Goal: Information Seeking & Learning: Learn about a topic

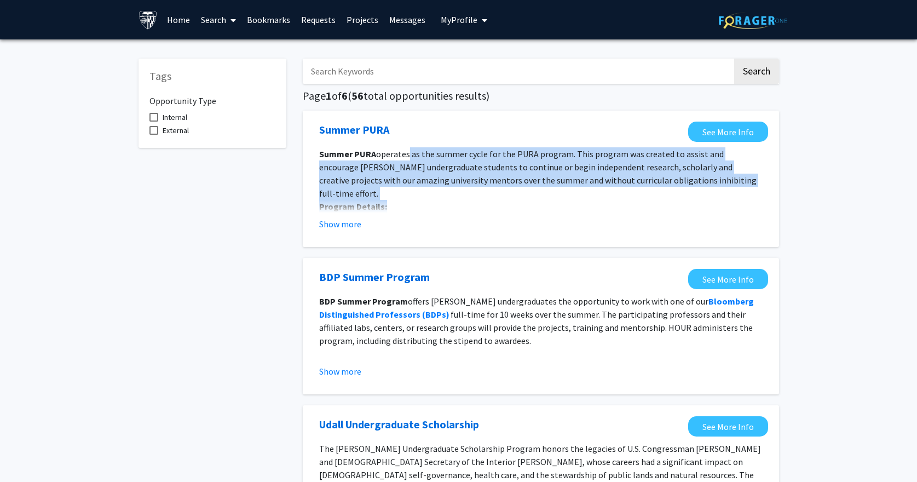
drag, startPoint x: 406, startPoint y: 153, endPoint x: 568, endPoint y: 184, distance: 164.4
click at [606, 185] on span "operates as the summer cycle for the PURA program. This program was created to …" at bounding box center [537, 173] width 437 height 50
click at [525, 175] on span "operates as the summer cycle for the PURA program. This program was created to …" at bounding box center [537, 173] width 437 height 50
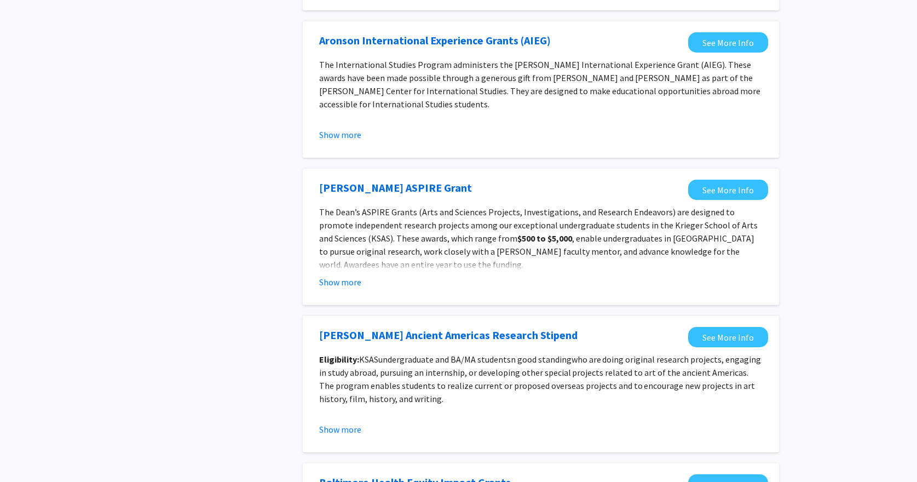
scroll to position [1023, 0]
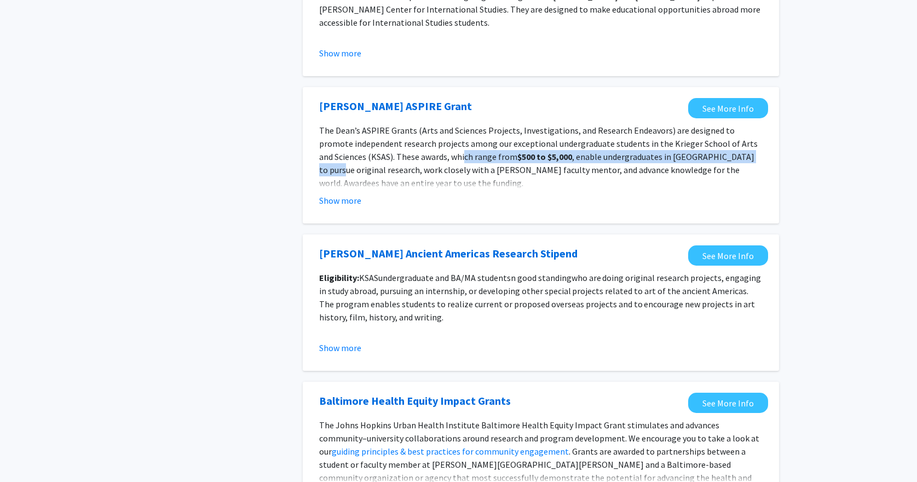
drag, startPoint x: 423, startPoint y: 154, endPoint x: 712, endPoint y: 157, distance: 289.1
click at [712, 157] on p "The [PERSON_NAME] ASPIRE Grants (Arts and Sciences Projects, Investigations, an…" at bounding box center [540, 157] width 443 height 66
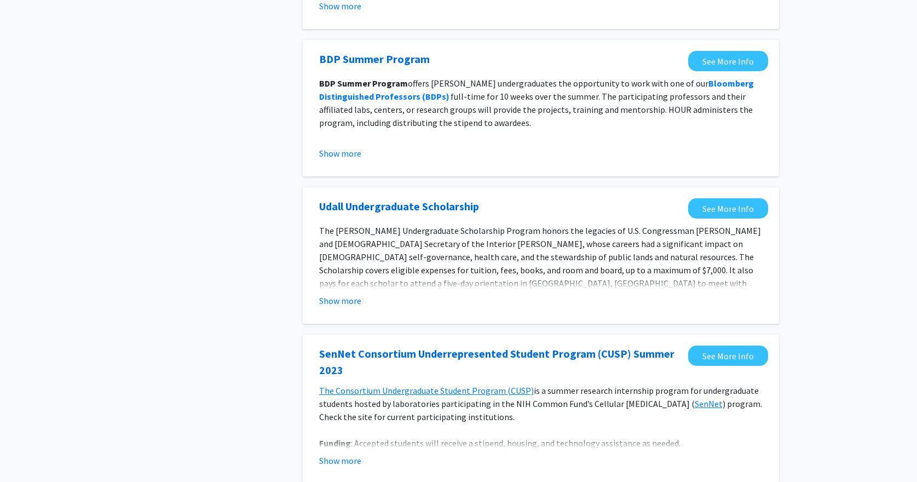
scroll to position [0, 0]
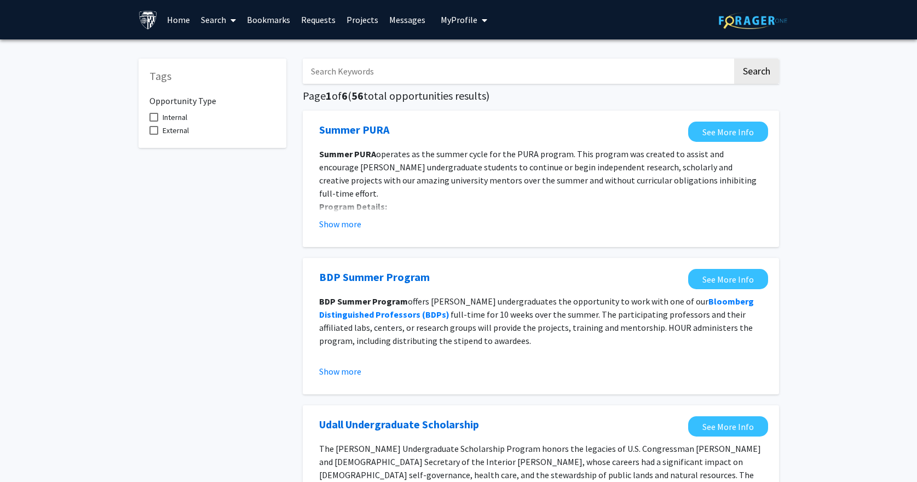
click at [363, 22] on link "Projects" at bounding box center [362, 20] width 43 height 38
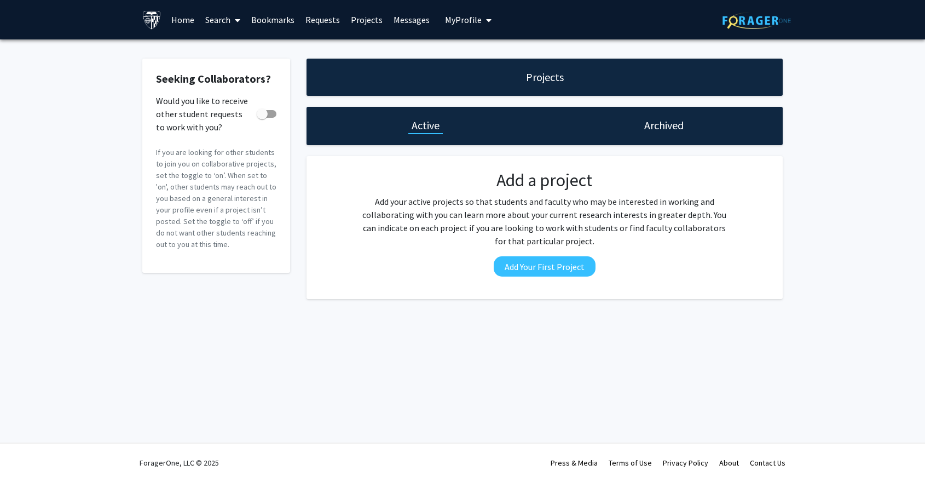
click at [171, 19] on link "Home" at bounding box center [183, 20] width 34 height 38
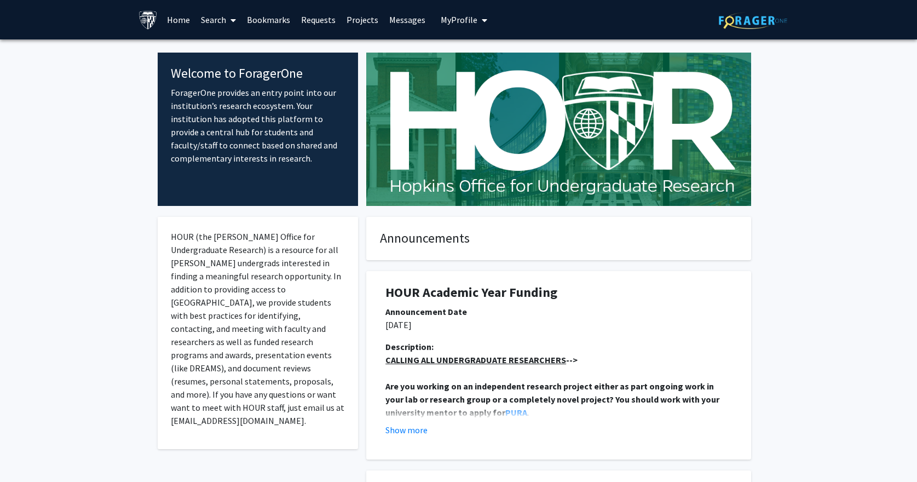
click at [209, 19] on link "Search" at bounding box center [218, 20] width 46 height 38
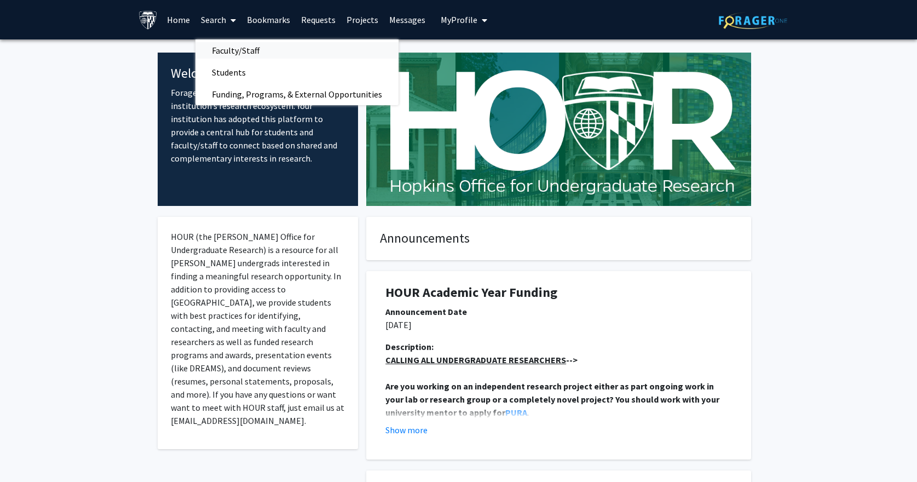
click at [245, 50] on span "Faculty/Staff" at bounding box center [235, 50] width 80 height 22
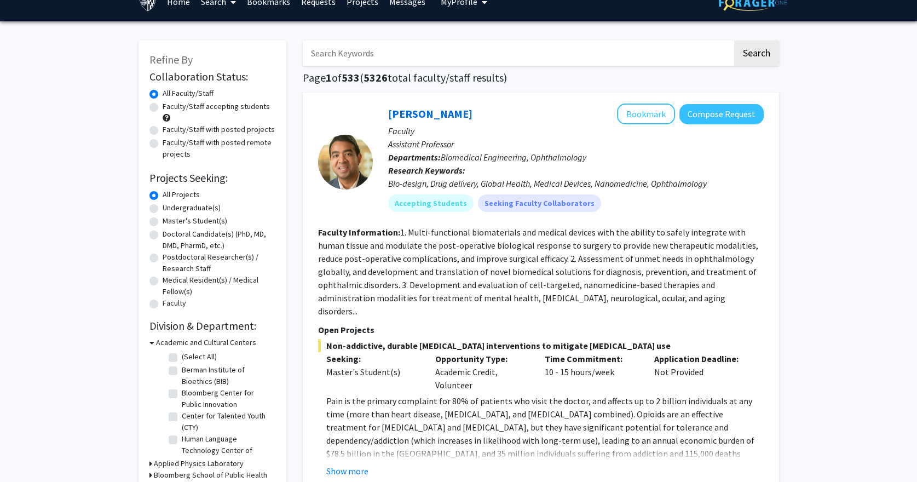
scroll to position [335, 0]
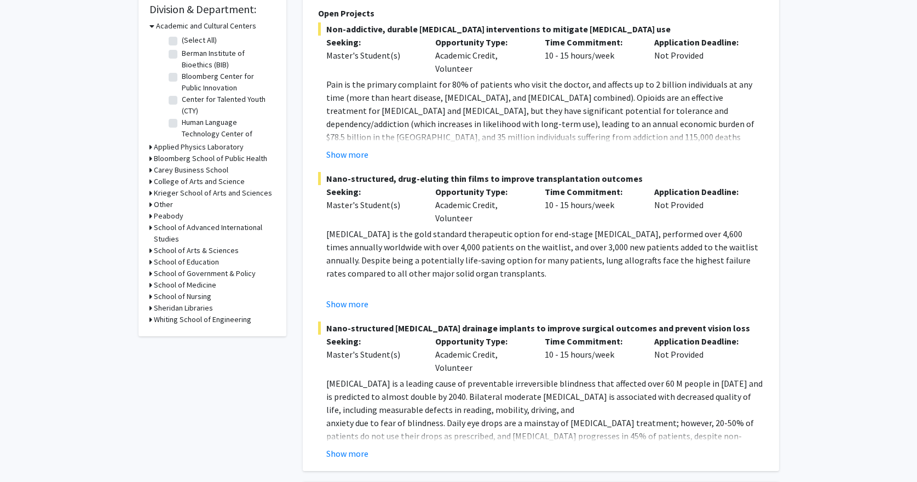
click at [212, 319] on h3 "Whiting School of Engineering" at bounding box center [202, 319] width 97 height 11
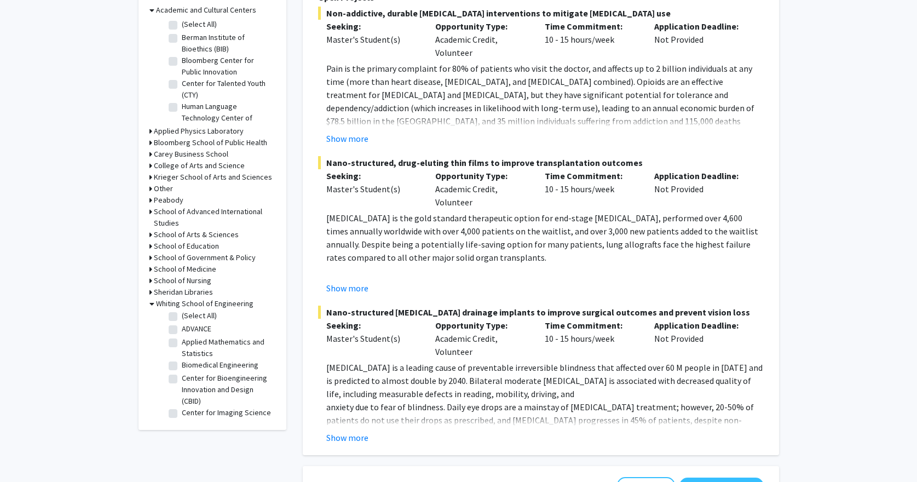
scroll to position [0, 0]
click at [182, 317] on label "(Select All)" at bounding box center [199, 317] width 35 height 11
click at [182, 317] on input "(Select All)" at bounding box center [185, 315] width 7 height 7
checkbox input "true"
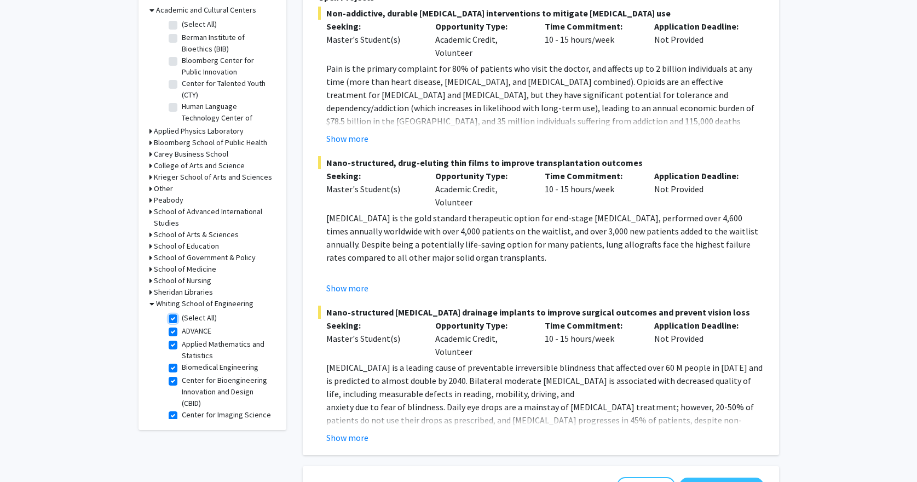
checkbox input "true"
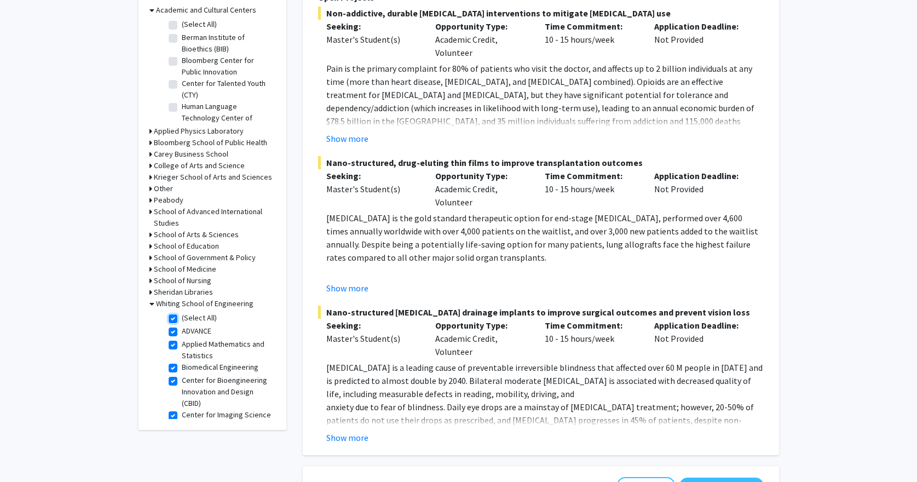
checkbox input "true"
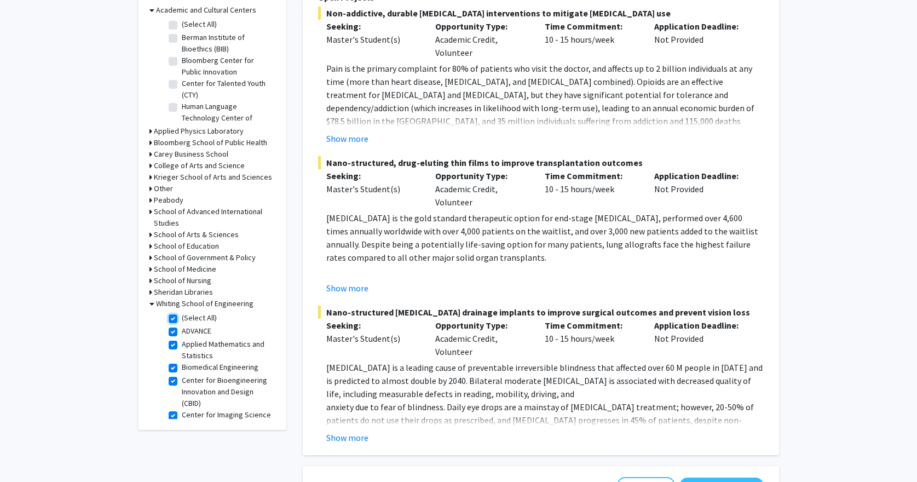
checkbox input "true"
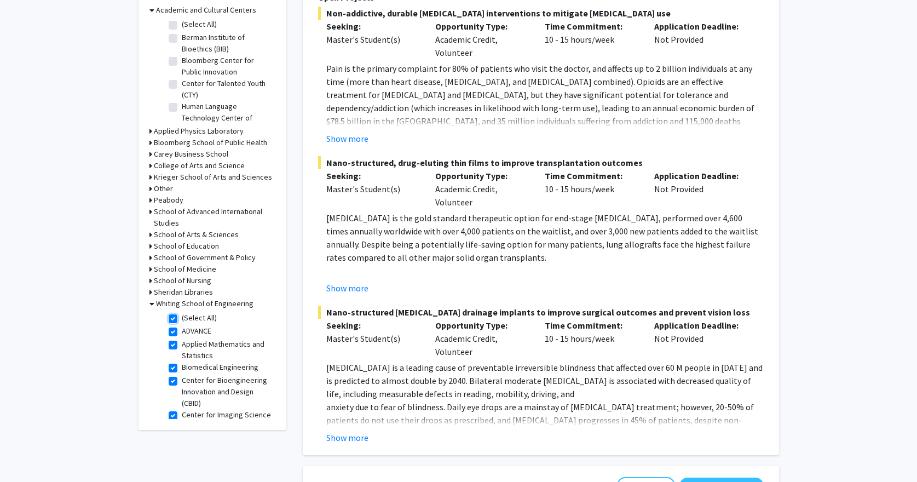
checkbox input "true"
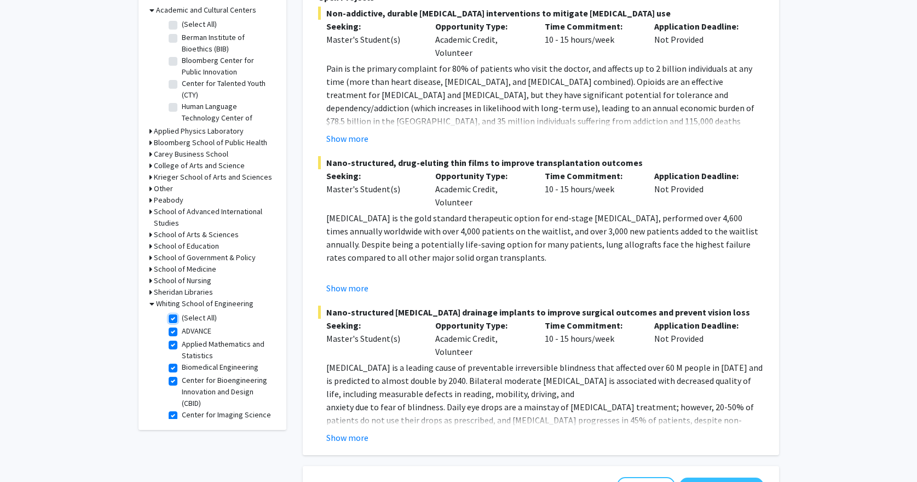
checkbox input "true"
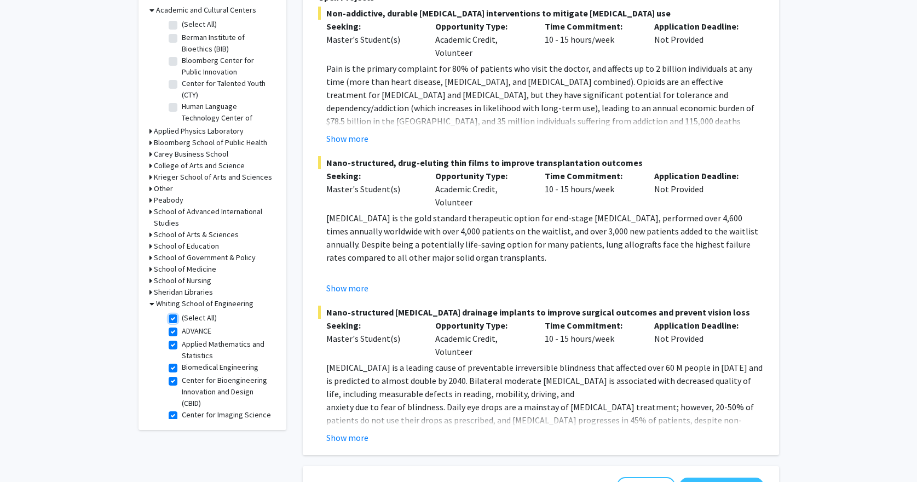
checkbox input "true"
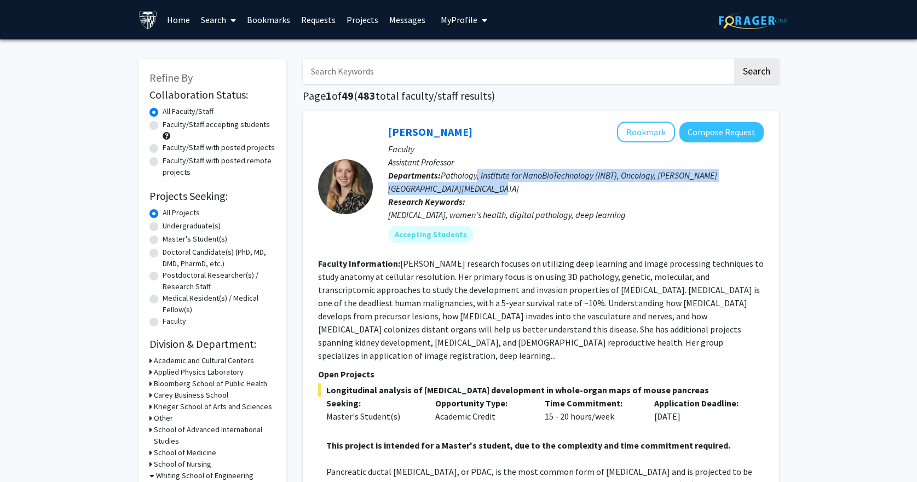
drag, startPoint x: 477, startPoint y: 172, endPoint x: 658, endPoint y: 193, distance: 181.9
click at [658, 193] on p "Departments: Pathology, Institute for NanoBioTechnology (INBT), Oncology, [PERS…" at bounding box center [576, 182] width 376 height 26
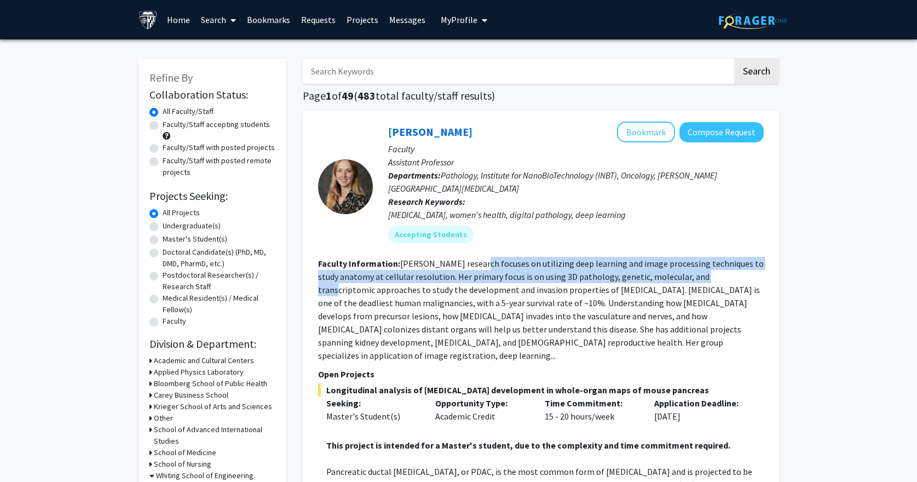
drag, startPoint x: 508, startPoint y: 263, endPoint x: 692, endPoint y: 275, distance: 184.9
click at [692, 275] on fg-read-more "[PERSON_NAME] research focuses on utilizing deep learning and image processing …" at bounding box center [541, 309] width 446 height 103
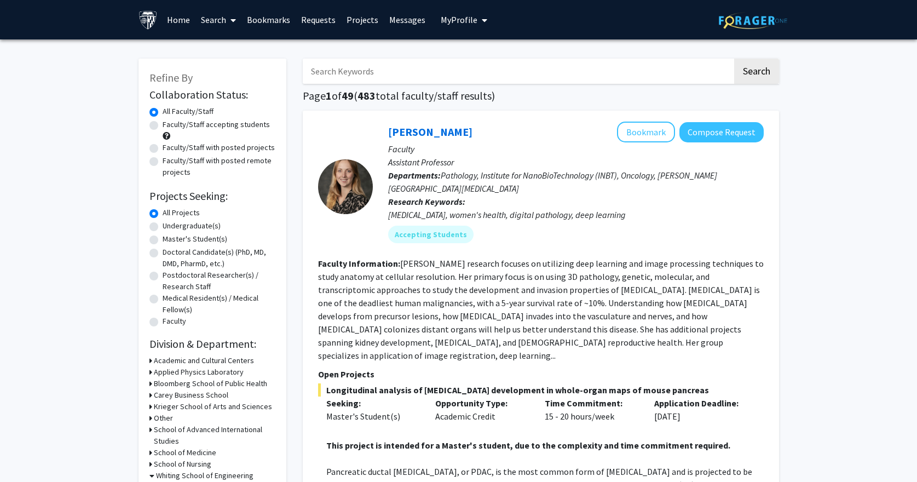
click at [546, 284] on fg-read-more "[PERSON_NAME] research focuses on utilizing deep learning and image processing …" at bounding box center [541, 309] width 446 height 103
drag, startPoint x: 598, startPoint y: 277, endPoint x: 705, endPoint y: 279, distance: 106.8
click at [705, 279] on fg-read-more "[PERSON_NAME] research focuses on utilizing deep learning and image processing …" at bounding box center [541, 309] width 446 height 103
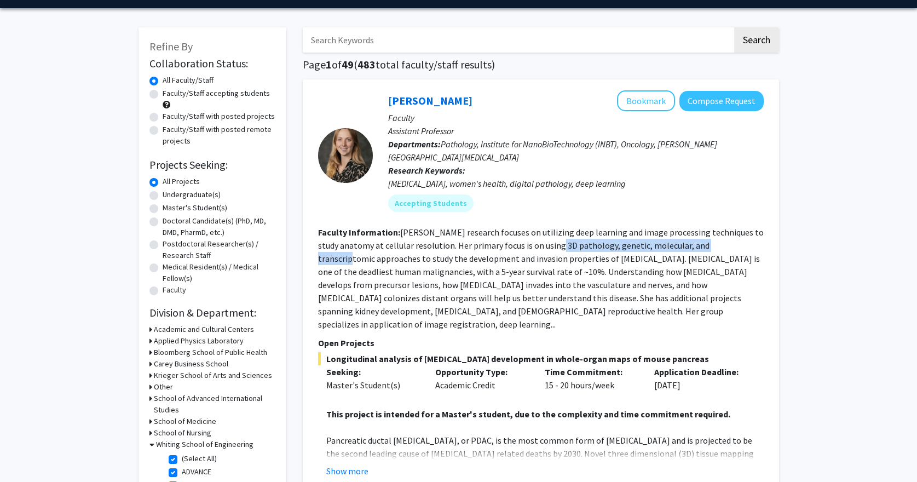
scroll to position [136, 0]
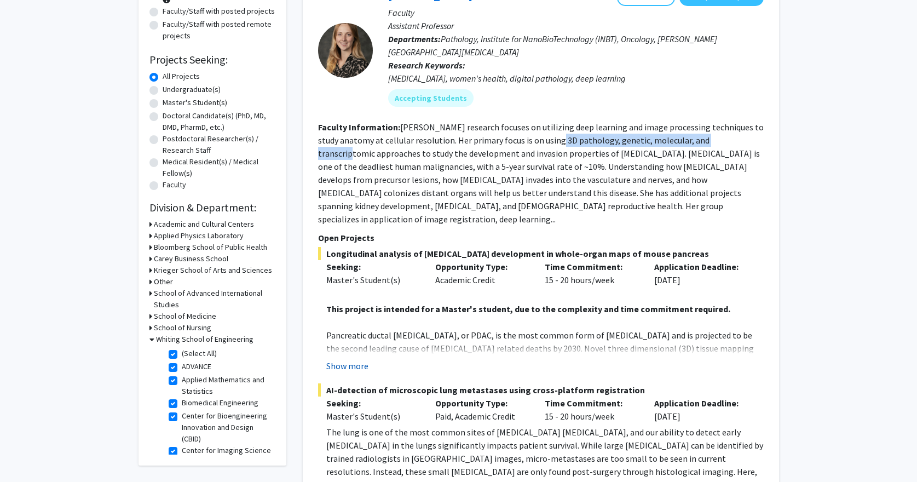
click at [348, 359] on button "Show more" at bounding box center [347, 365] width 42 height 13
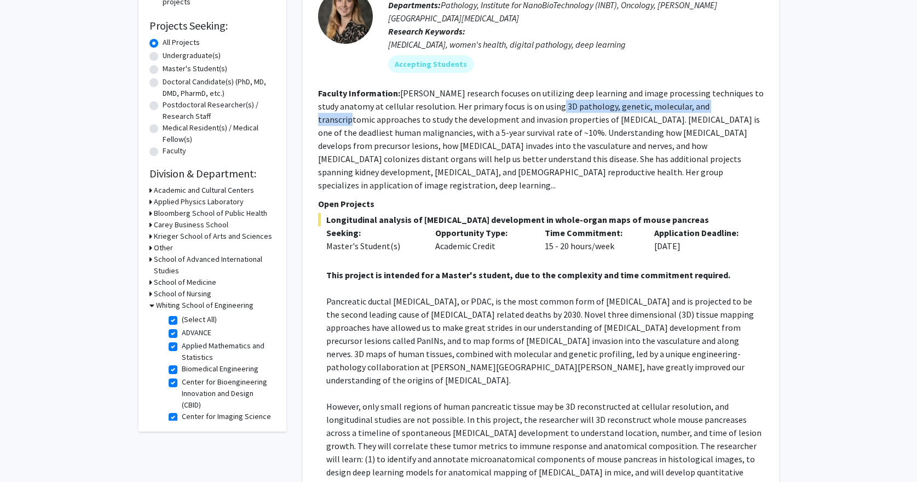
scroll to position [211, 0]
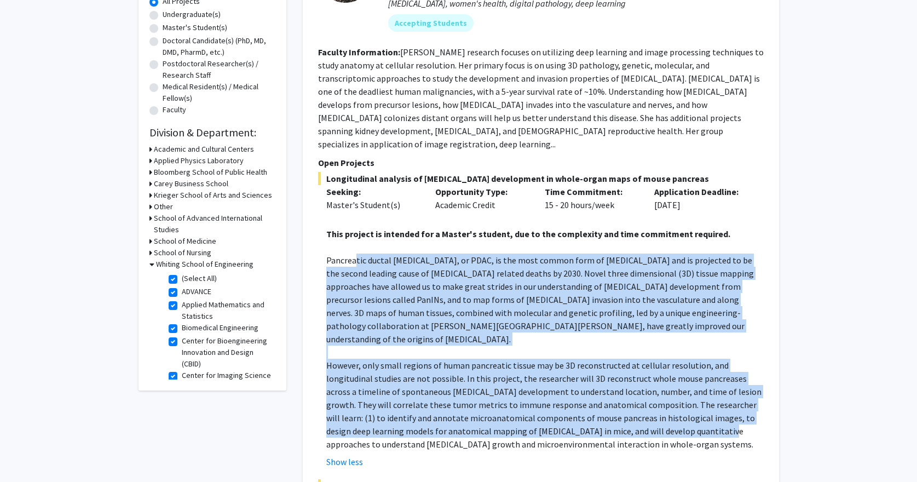
drag, startPoint x: 356, startPoint y: 246, endPoint x: 604, endPoint y: 400, distance: 291.9
click at [604, 400] on div "This project is intended for a Master's student, due to the complexity and time…" at bounding box center [544, 332] width 437 height 237
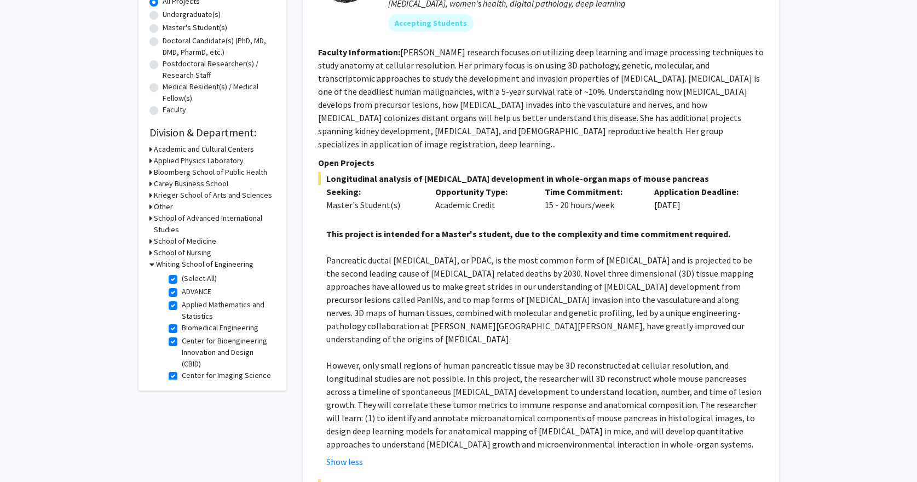
click at [608, 408] on p "However, only small regions of human pancreatic tissue may be 3D reconstructed …" at bounding box center [544, 405] width 437 height 92
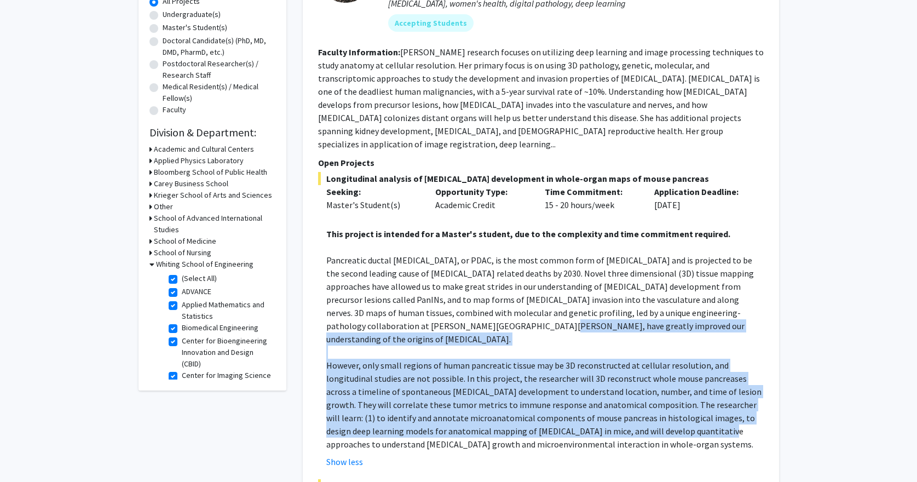
drag, startPoint x: 527, startPoint y: 387, endPoint x: 416, endPoint y: 316, distance: 132.1
click at [416, 316] on div "This project is intended for a Master's student, due to the complexity and time…" at bounding box center [544, 332] width 437 height 237
drag, startPoint x: 416, startPoint y: 316, endPoint x: 417, endPoint y: 324, distance: 7.8
click at [416, 317] on p "Pancreatic ductal [MEDICAL_DATA], or PDAC, is the most common form of [MEDICAL_…" at bounding box center [544, 299] width 437 height 92
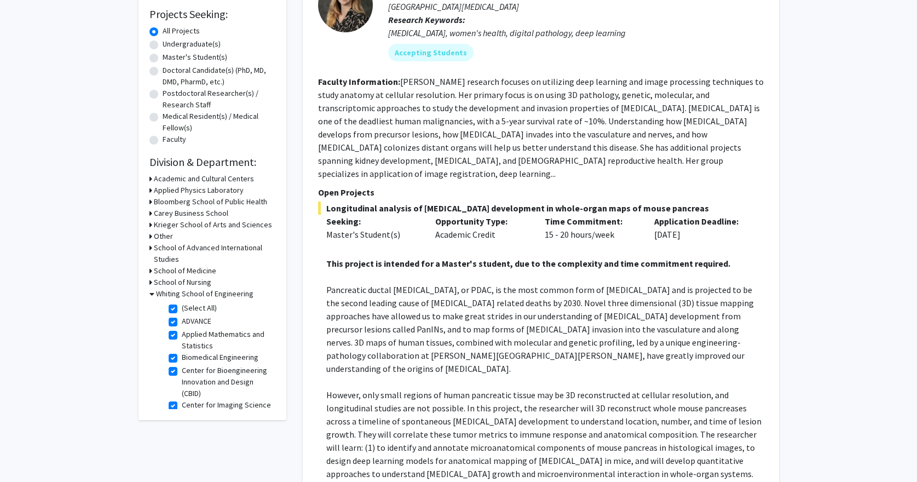
scroll to position [0, 0]
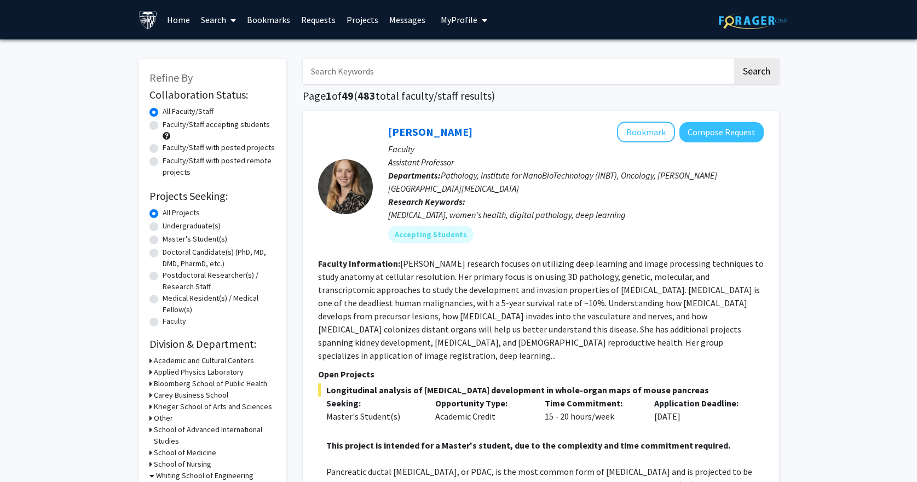
drag, startPoint x: 439, startPoint y: 211, endPoint x: 643, endPoint y: 211, distance: 203.7
click at [643, 211] on div "[MEDICAL_DATA], women's health, digital pathology, deep learning" at bounding box center [576, 214] width 376 height 13
drag, startPoint x: 632, startPoint y: 216, endPoint x: 382, endPoint y: 155, distance: 257.6
click at [382, 155] on div "[PERSON_NAME] Bookmark Compose Request Faculty Assistant Professor Departments:…" at bounding box center [568, 187] width 391 height 130
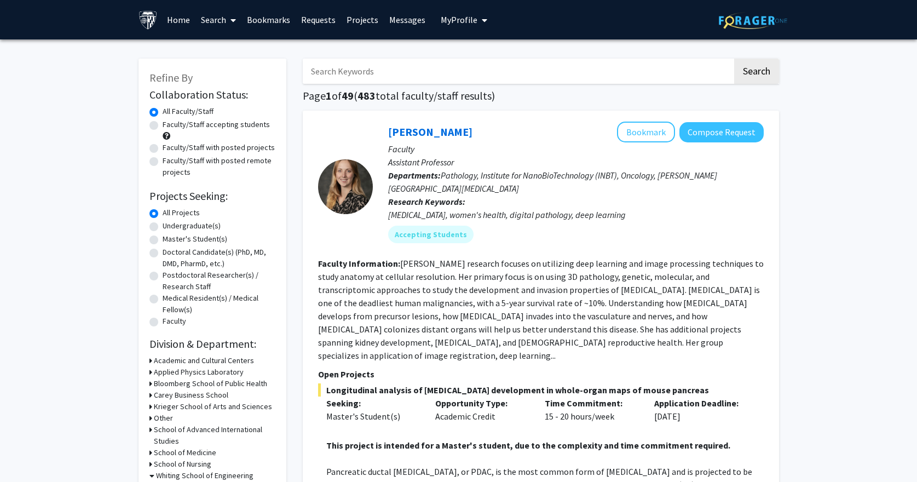
click at [347, 249] on div at bounding box center [345, 187] width 55 height 130
drag, startPoint x: 352, startPoint y: 255, endPoint x: 659, endPoint y: 337, distance: 317.8
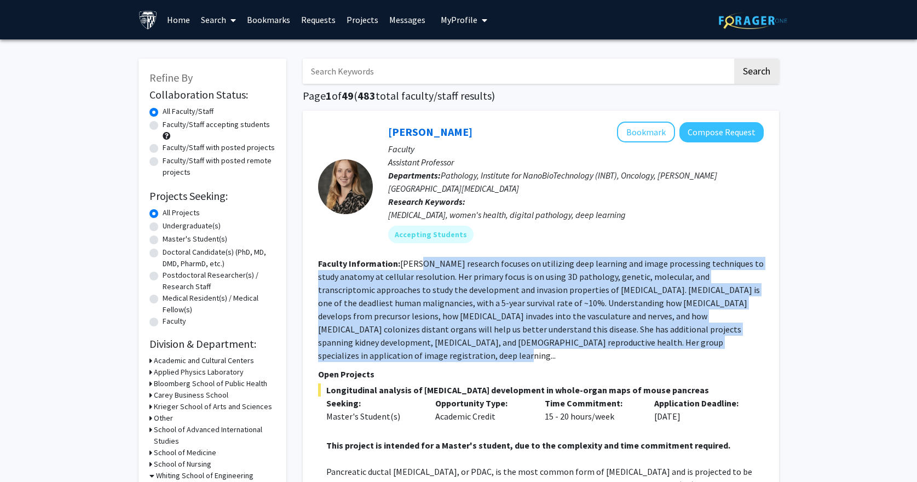
drag, startPoint x: 706, startPoint y: 343, endPoint x: 413, endPoint y: 265, distance: 302.5
click at [415, 262] on fg-read-more "[PERSON_NAME] research focuses on utilizing deep learning and image processing …" at bounding box center [541, 309] width 446 height 103
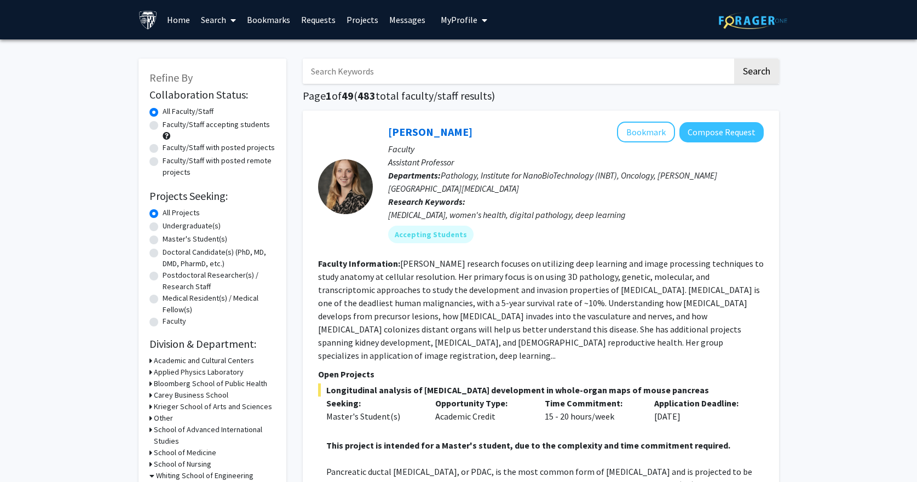
click at [413, 267] on fg-read-more "[PERSON_NAME] research focuses on utilizing deep learning and image processing …" at bounding box center [541, 309] width 446 height 103
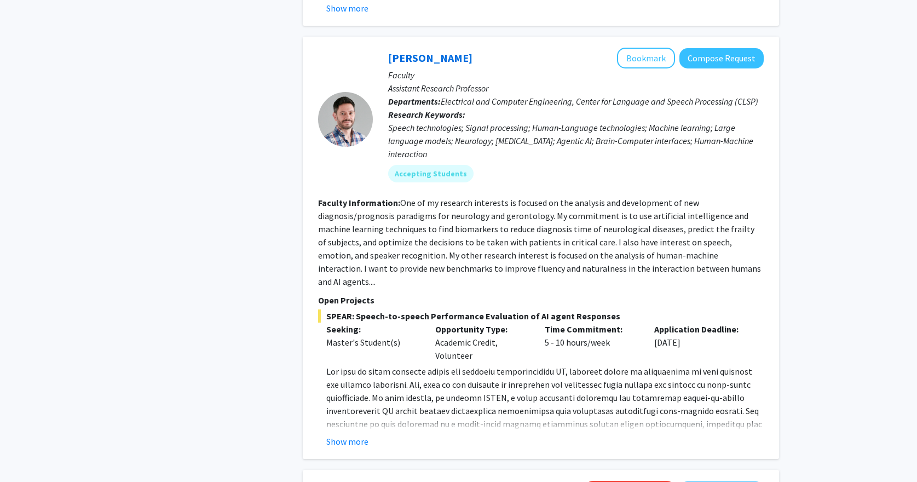
scroll to position [939, 0]
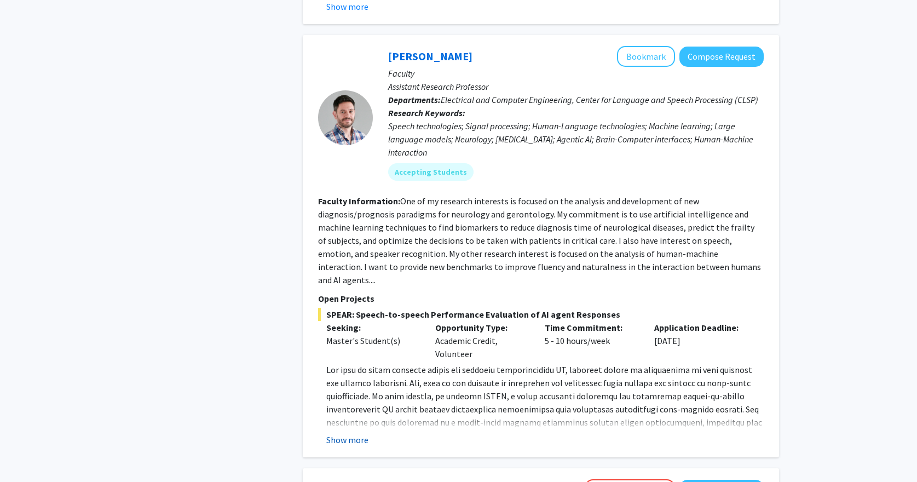
click at [359, 433] on button "Show more" at bounding box center [347, 439] width 42 height 13
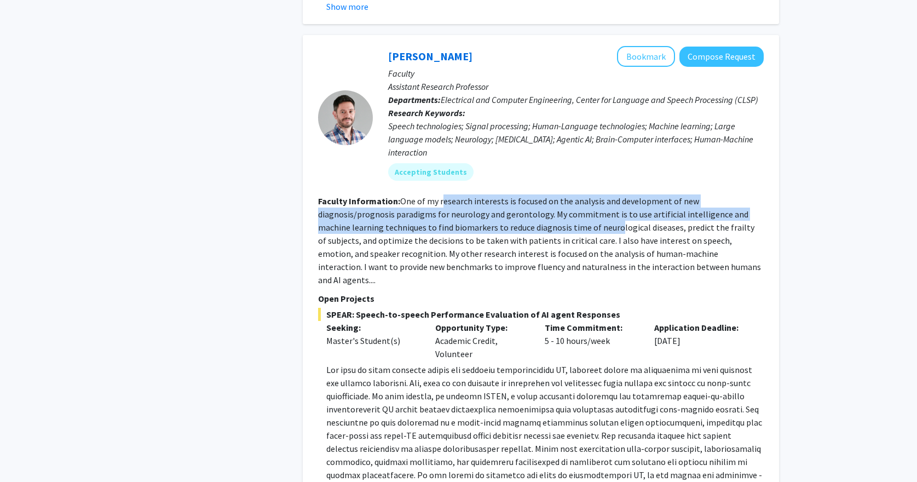
drag, startPoint x: 440, startPoint y: 179, endPoint x: 624, endPoint y: 270, distance: 205.9
click at [624, 265] on fg-search-faculty "[PERSON_NAME] Bookmark Compose Request Faculty Assistant Research Professor Dep…" at bounding box center [541, 318] width 446 height 545
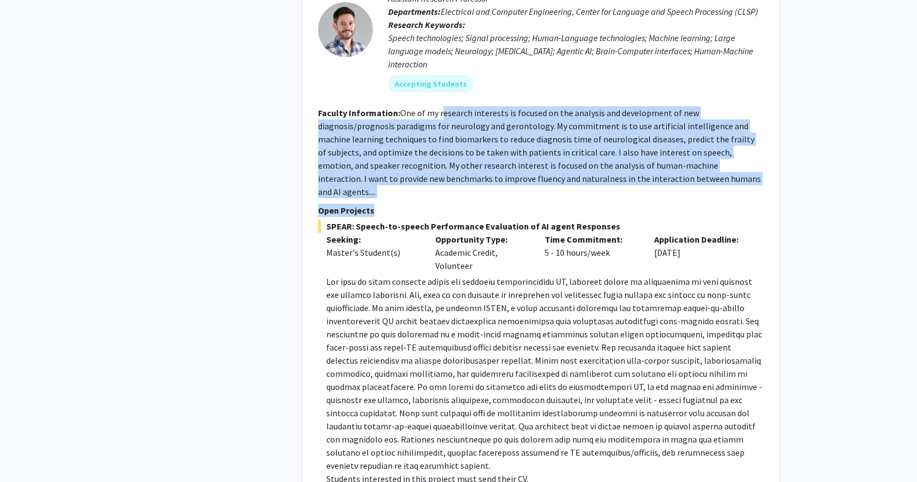
scroll to position [1308, 0]
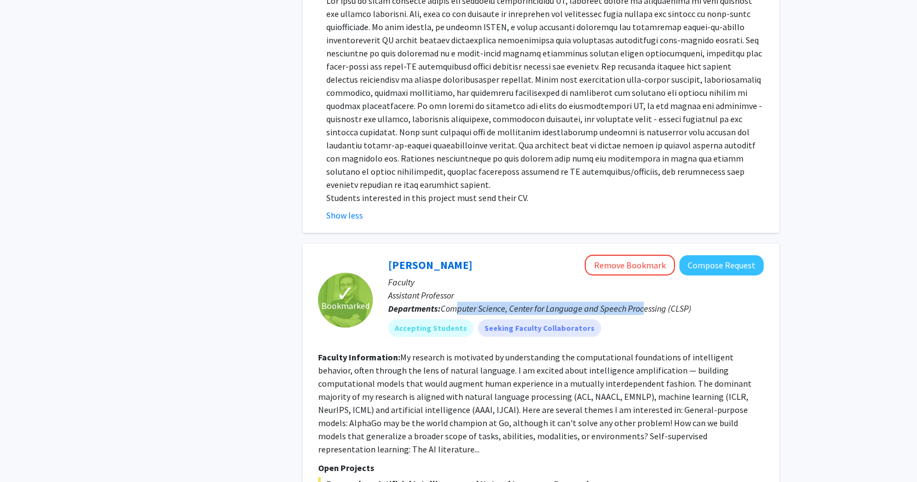
drag, startPoint x: 457, startPoint y: 255, endPoint x: 642, endPoint y: 262, distance: 185.2
click at [642, 302] on p "Departments: Computer Science, Center for Language and Speech Processing (CLSP)" at bounding box center [576, 308] width 376 height 13
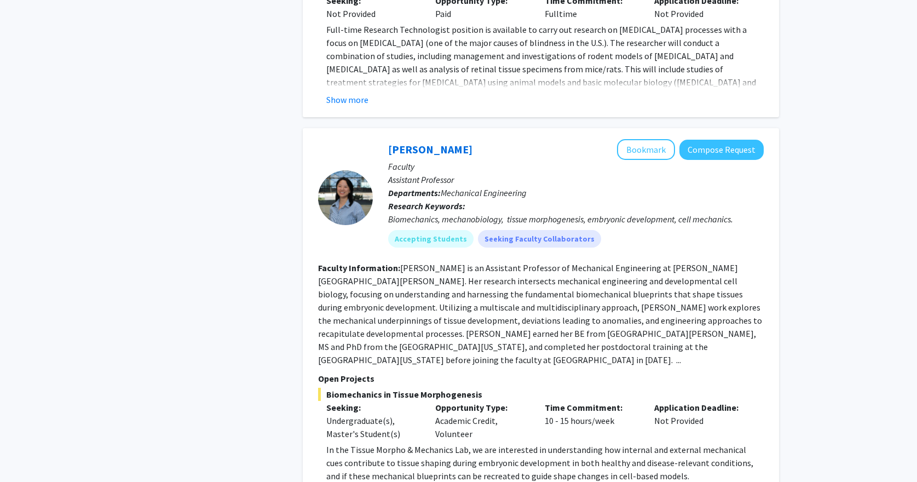
scroll to position [2232, 0]
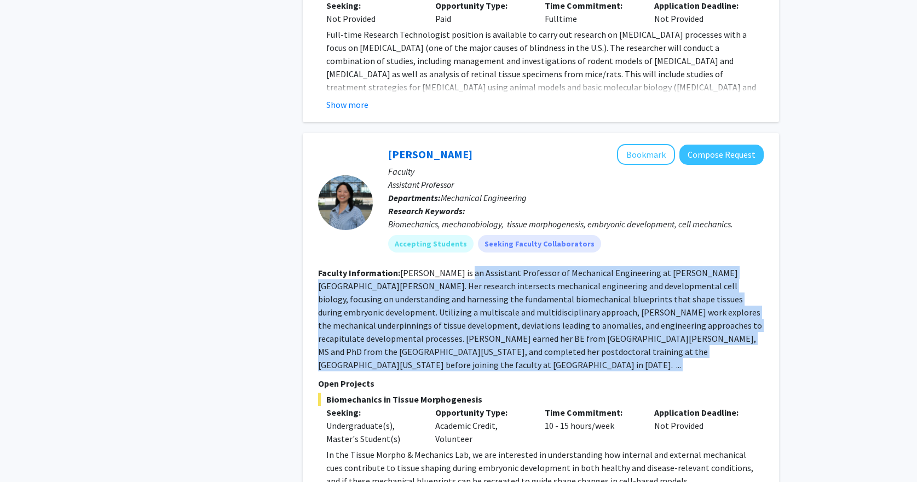
drag, startPoint x: 465, startPoint y: 199, endPoint x: 614, endPoint y: 282, distance: 170.8
click at [614, 282] on fg-search-faculty "[PERSON_NAME] Bookmark Compose Request Faculty Assistant Professor Departments:…" at bounding box center [541, 337] width 446 height 387
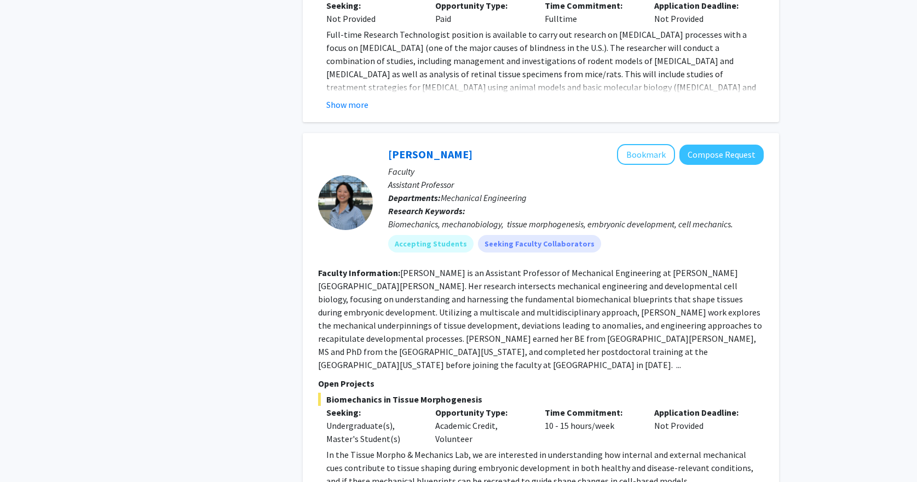
click at [360, 448] on fg-read-more "In the Tissue Morpho & Mechanics Lab, we are interested in understanding how in…" at bounding box center [541, 489] width 446 height 83
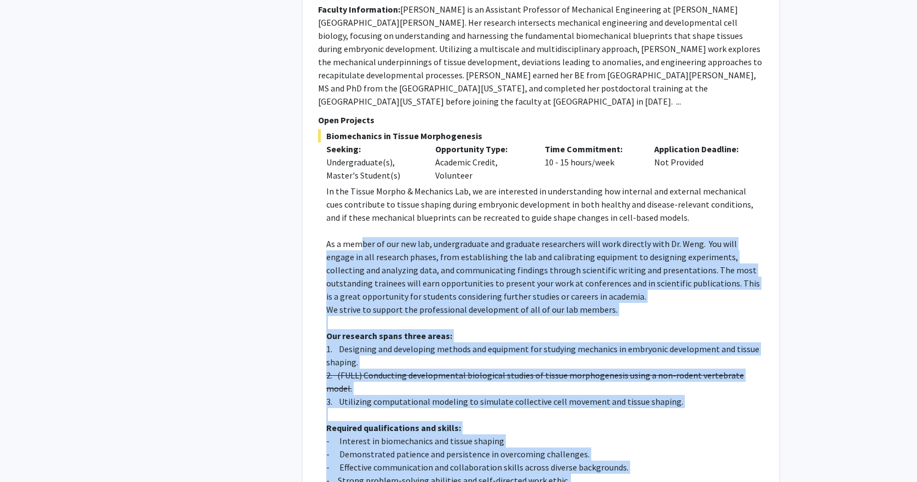
scroll to position [2513, 0]
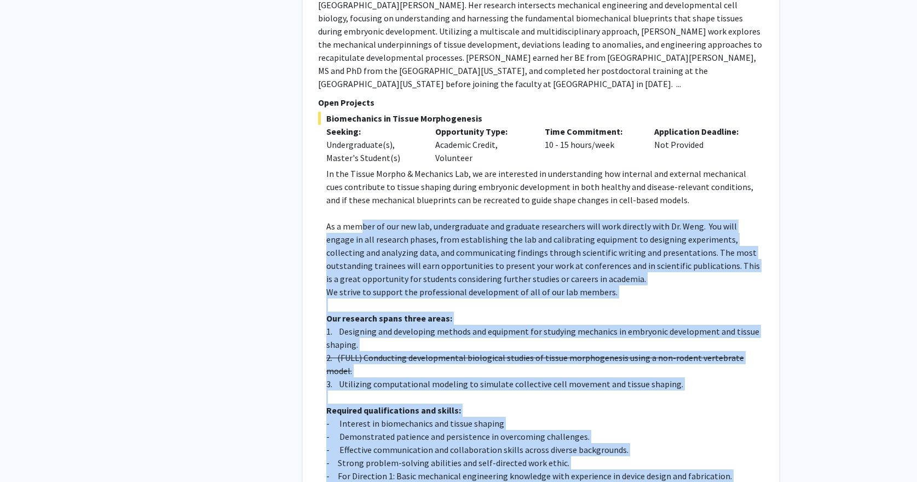
click at [440, 325] on p "1. Designing and developing methods and equipment for studying mechanics in emb…" at bounding box center [544, 338] width 437 height 26
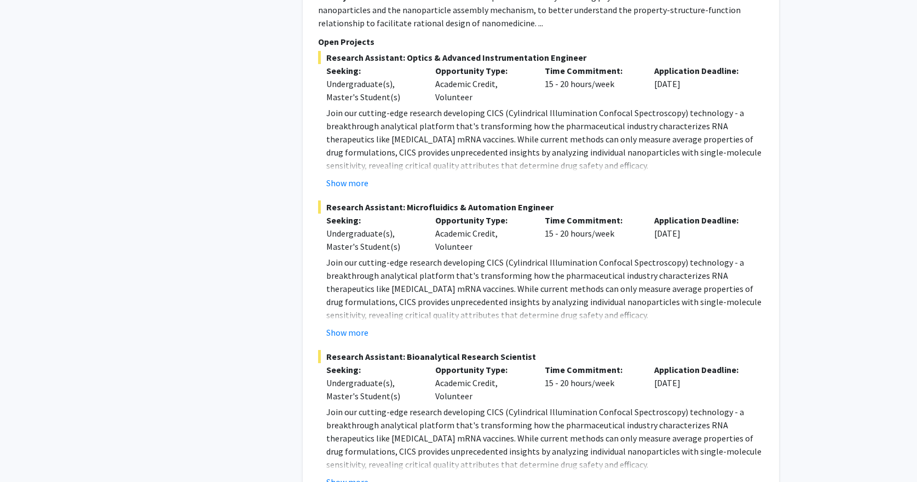
scroll to position [3289, 0]
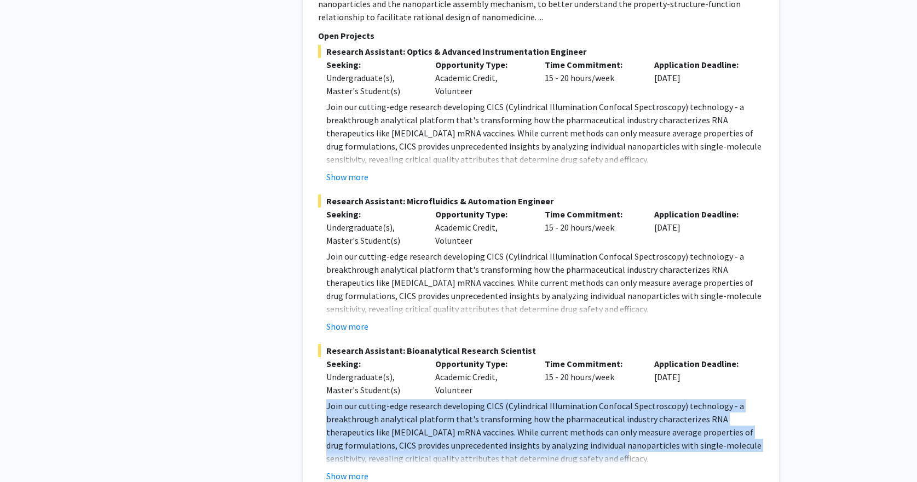
drag, startPoint x: 529, startPoint y: 323, endPoint x: 609, endPoint y: 354, distance: 85.3
click at [609, 354] on div "Research Assistant: Bioanalytical Research Scientist Seeking: Undergraduate(s),…" at bounding box center [541, 413] width 446 height 139
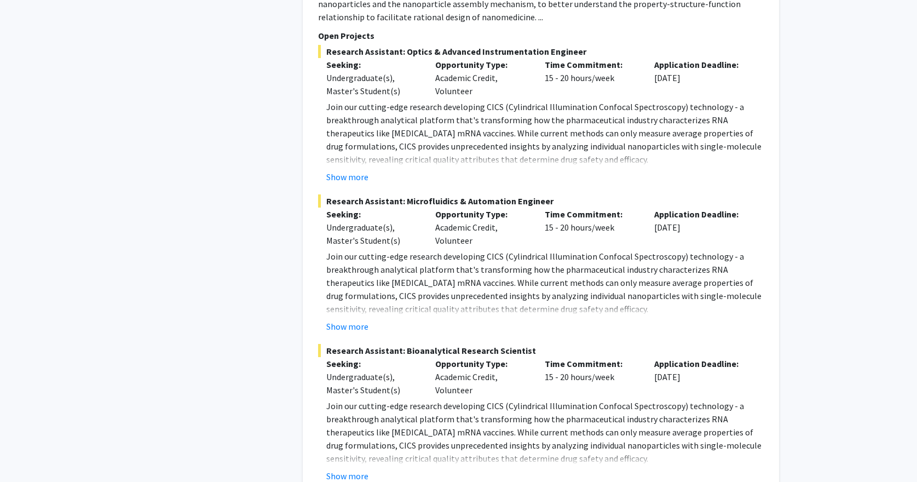
click at [609, 399] on p "Join our cutting-edge research developing CICS (Cylindrical Illumination Confoc…" at bounding box center [544, 432] width 437 height 66
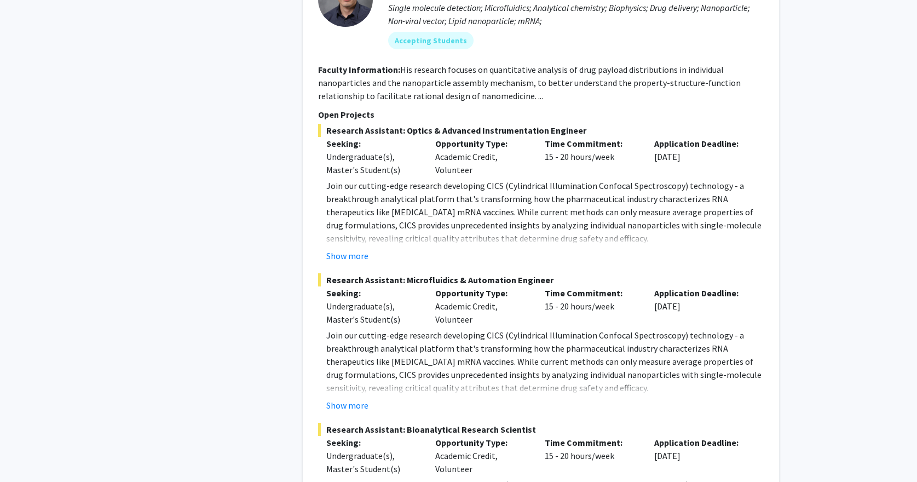
scroll to position [3208, 0]
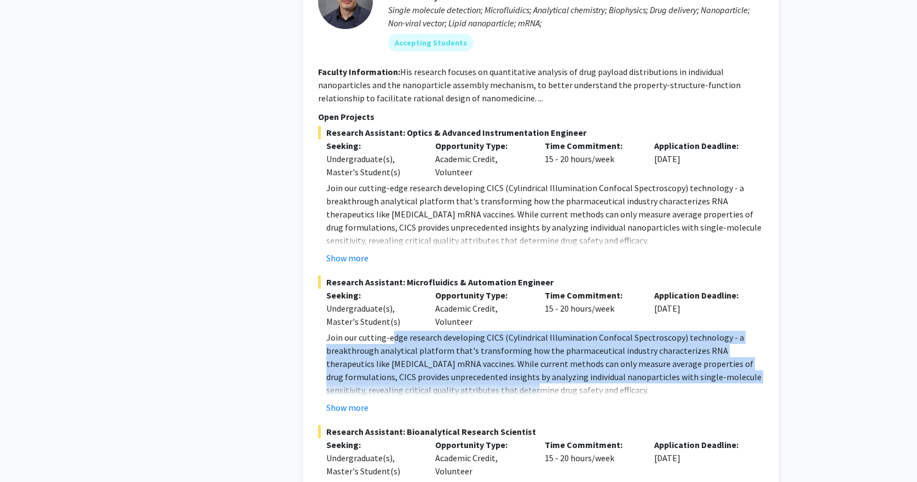
drag, startPoint x: 391, startPoint y: 237, endPoint x: 479, endPoint y: 289, distance: 101.7
click at [479, 331] on p "Join our cutting-edge research developing CICS (Cylindrical Illumination Confoc…" at bounding box center [544, 364] width 437 height 66
click at [367, 401] on button "Show more" at bounding box center [347, 407] width 42 height 13
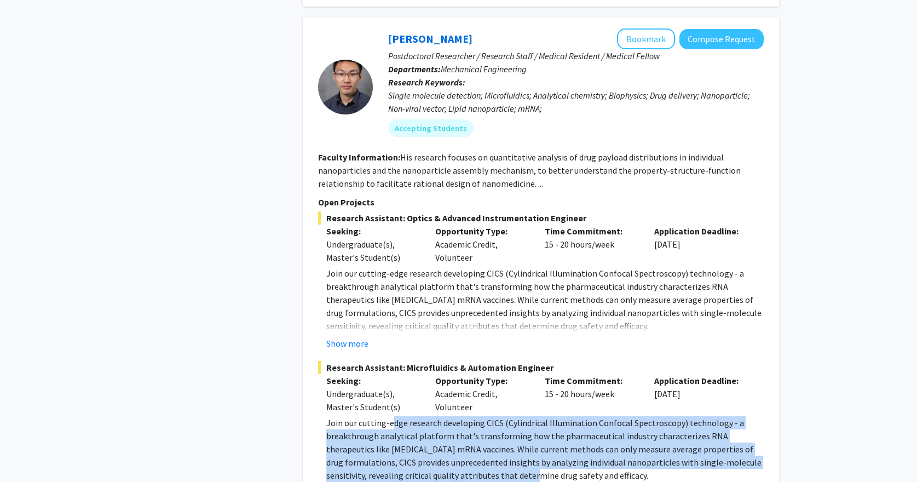
scroll to position [3109, 0]
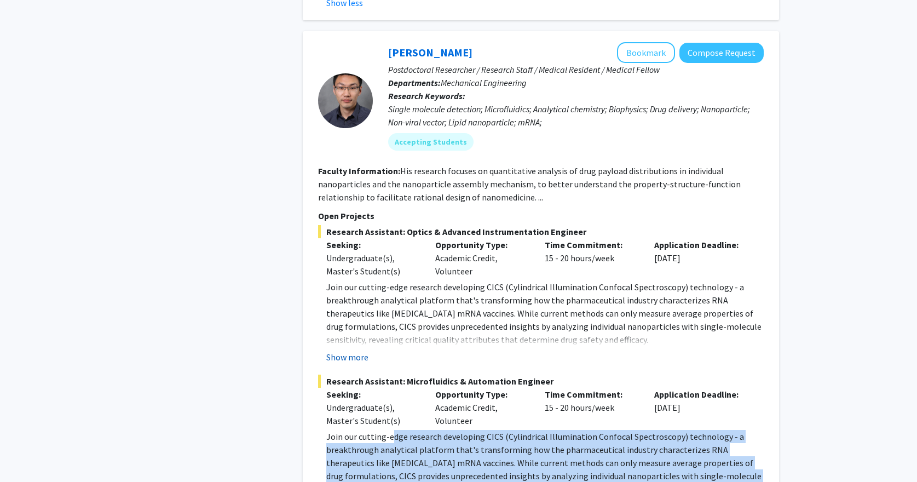
click at [327, 350] on button "Show more" at bounding box center [347, 356] width 42 height 13
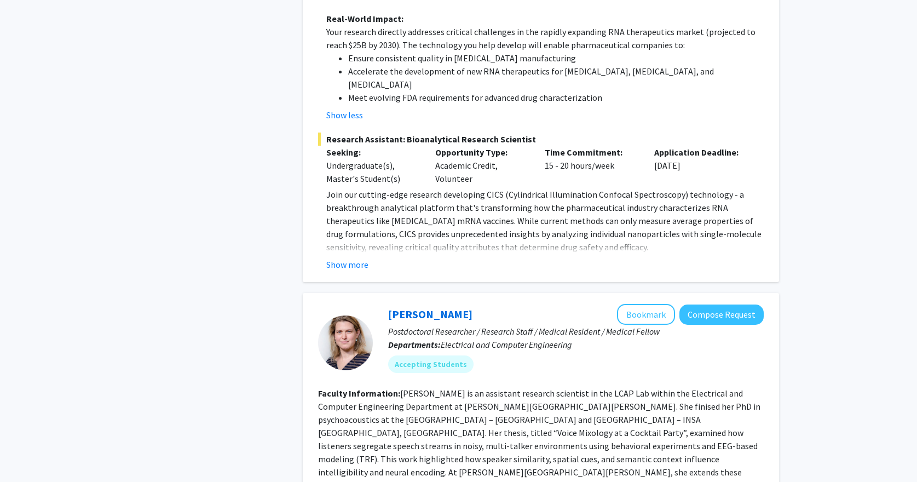
scroll to position [4262, 0]
drag, startPoint x: 456, startPoint y: 217, endPoint x: 582, endPoint y: 237, distance: 127.5
click at [582, 304] on div "[PERSON_NAME] Bookmark Compose Request Postdoctoral Researcher / Research Staff…" at bounding box center [568, 342] width 391 height 77
click at [572, 354] on div "Accepting Students" at bounding box center [576, 365] width 380 height 22
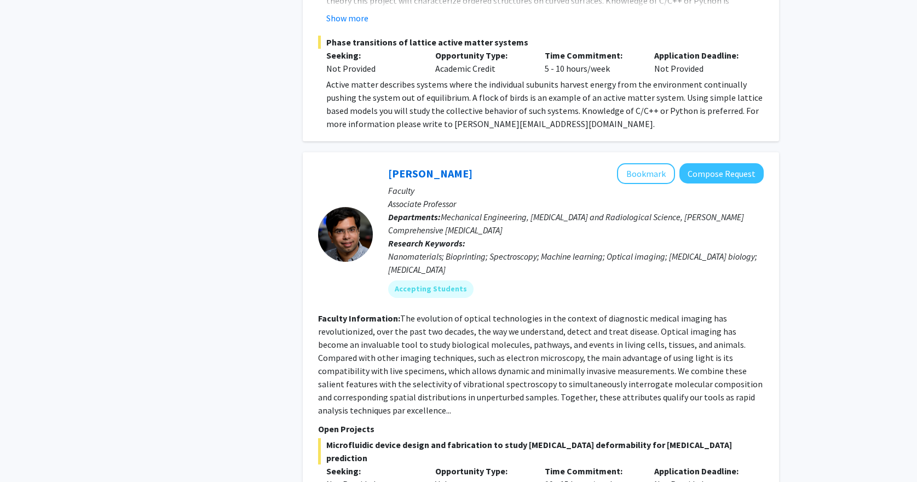
scroll to position [5428, 0]
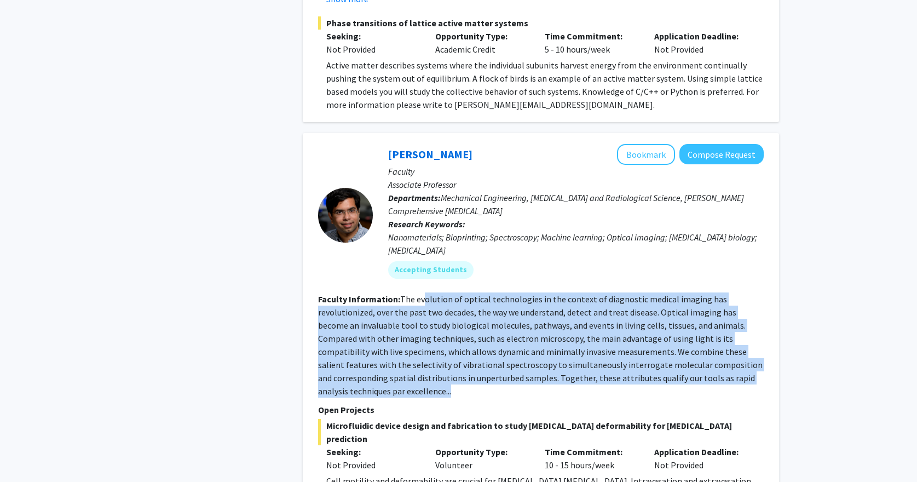
drag, startPoint x: 428, startPoint y: 143, endPoint x: 502, endPoint y: 255, distance: 134.4
click at [509, 250] on fg-search-faculty "[PERSON_NAME] Bookmark Compose Request Faculty Associate Professor Departments:…" at bounding box center [541, 425] width 446 height 563
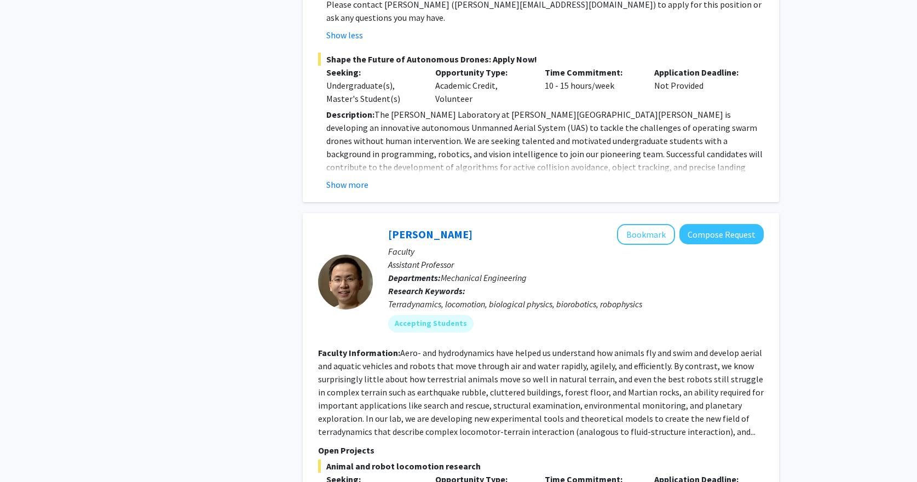
scroll to position [6122, 0]
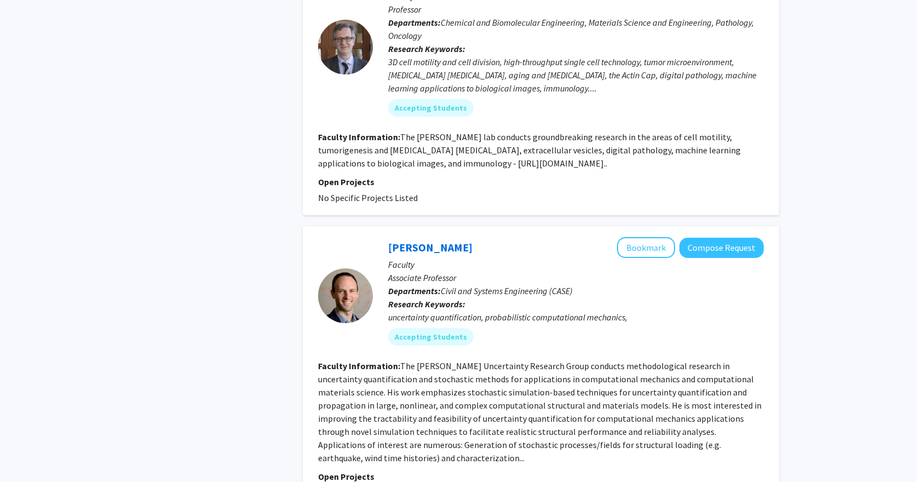
scroll to position [2754, 0]
